Goal: Communication & Community: Answer question/provide support

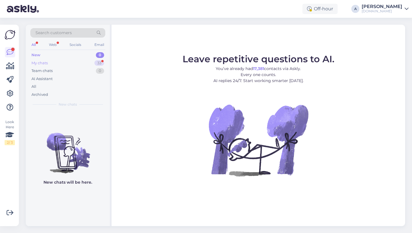
click at [96, 65] on div "33" at bounding box center [99, 63] width 10 height 6
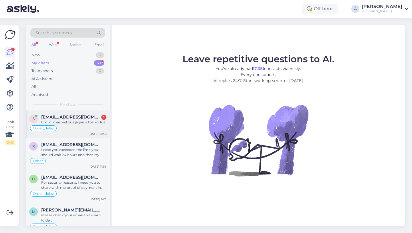
click at [63, 127] on div "Order_delay" at bounding box center [67, 128] width 77 height 7
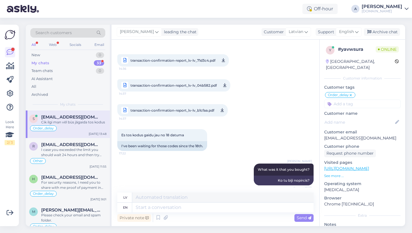
scroll to position [436, 0]
drag, startPoint x: 391, startPoint y: 131, endPoint x: 322, endPoint y: 132, distance: 68.7
click at [322, 132] on div "y # yavwsura Online Latvia, Riga Customer information Customer tags Order_delay…" at bounding box center [363, 164] width 86 height 249
copy p "stanislavcikainese49@gmail.com"
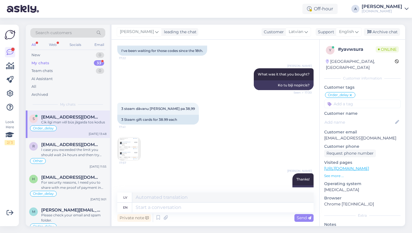
scroll to position [670, 0]
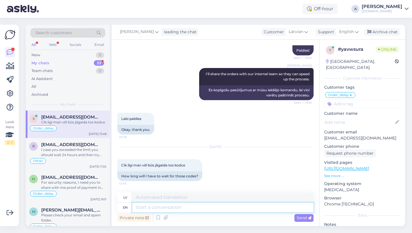
click at [180, 211] on textarea at bounding box center [223, 207] width 182 height 10
type textarea "Our te"
type textarea "Mūsu"
type textarea "Our team"
type textarea "Mūsu komanda"
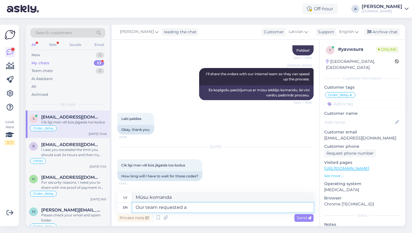
type textarea "Our team requested a"
type textarea "Mūsu komanda pieprasīja"
type textarea "Our team requested an ID"
type textarea "Mūsu komanda pieprasīja personu apliecinošu dokumentu"
paste textarea "Juris Pelecki."
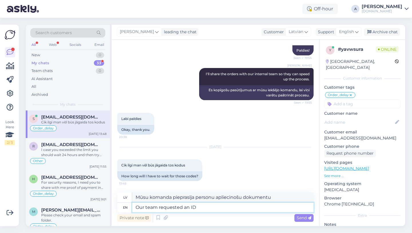
type textarea "Our team requested an ID Juris Pelecki."
type textarea "Mūsu komanda pieprasīja personu apliecinošu dokumentu Jurim Peleckim."
click at [196, 205] on textarea "Our team requested an ID Juris Pelecki." at bounding box center [223, 207] width 182 height 10
type textarea "Our team requested an ID matching the name Juris Pelecki."
type textarea "Mūsu komanda pieprasīja personu apliecinošu dokumentu, kas atbilst vārdam Juris…"
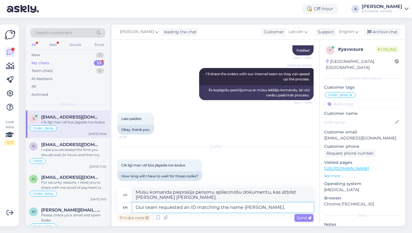
click at [295, 207] on textarea "Our team requested an ID matching the name Juris Pelecki." at bounding box center [223, 207] width 182 height 10
type textarea "Our team requested an ID matching the name Juris Pelecki."
click at [300, 218] on span "Send" at bounding box center [304, 217] width 15 height 5
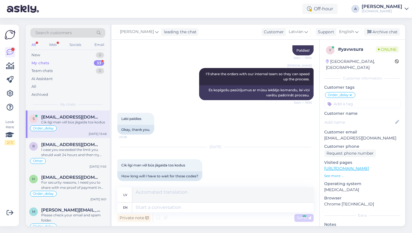
scroll to position [710, 0]
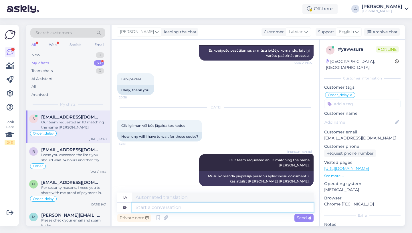
click at [263, 210] on textarea at bounding box center [223, 207] width 182 height 10
type textarea "As so"
type textarea "Kā"
type textarea "As soon"
type textarea "Tiklīdz"
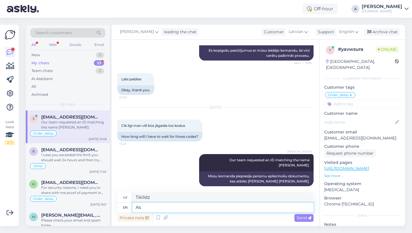
type textarea "A"
type textarea "Kā"
type textarea "Once"
type textarea "Reiz"
type textarea "Once you"
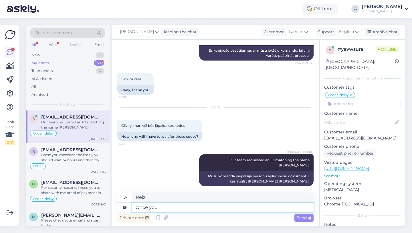
type textarea "Kad tu"
type textarea "Once you provided"
type textarea "Kad esat sniedzis"
type textarea "Once you provided the ID"
type textarea "Kad esat iesniedzis personas apliecību"
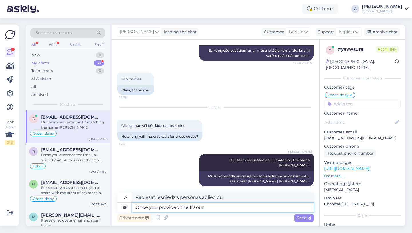
type textarea "Once you provided the ID our"
type textarea "Kad būsiet iesniedzis mūsu ID"
type textarea "Once you provided the ID our team w"
type textarea "Kad būsiet iesniedzis personas apliecību, mūsu komanda"
type textarea "Once you provided the ID our team we"
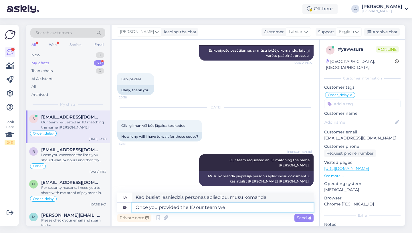
type textarea "Kad būsiet iesniedzis(-usi) personas apliecību, mūsu komanda..."
type textarea "Once you provided the ID our team will b"
type textarea "Kad būsiet iesniedzis(-usi) personas apliecību, mūsu komanda to darīs."
type textarea "Once you provided the ID our team will be s"
type textarea "Kad būsiet iesniedzis(-usi) personas apliecību, mūsu komanda būs"
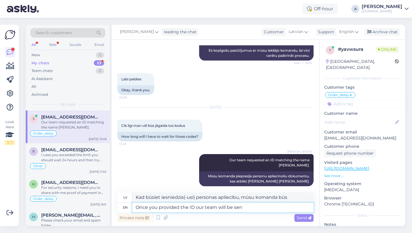
type textarea "Once you provided the ID our team will be send"
type textarea "Kad būsiet iesniedzis(-usi) personas apliecību, mūsu komanda to nosūtīs."
type textarea "Once you provided the ID our team will be sending the"
type textarea "Kad būsiet iesniedzis personu apliecinošu dokumentu, mūsu komanda to nosūtīs."
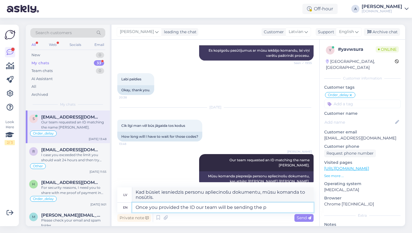
scroll to position [715, 0]
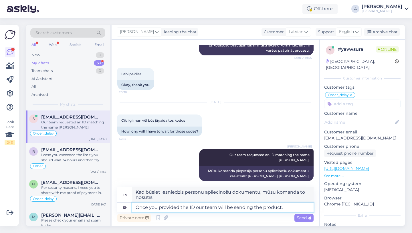
type textarea "Once you provided the ID our team will be sending the product."
type textarea "Kad būsiet norādījis ID, mūsu komanda nosūtīs preci."
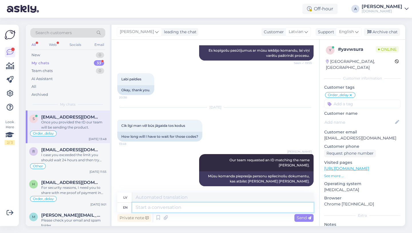
scroll to position [749, 0]
